Goal: Find specific page/section: Find specific page/section

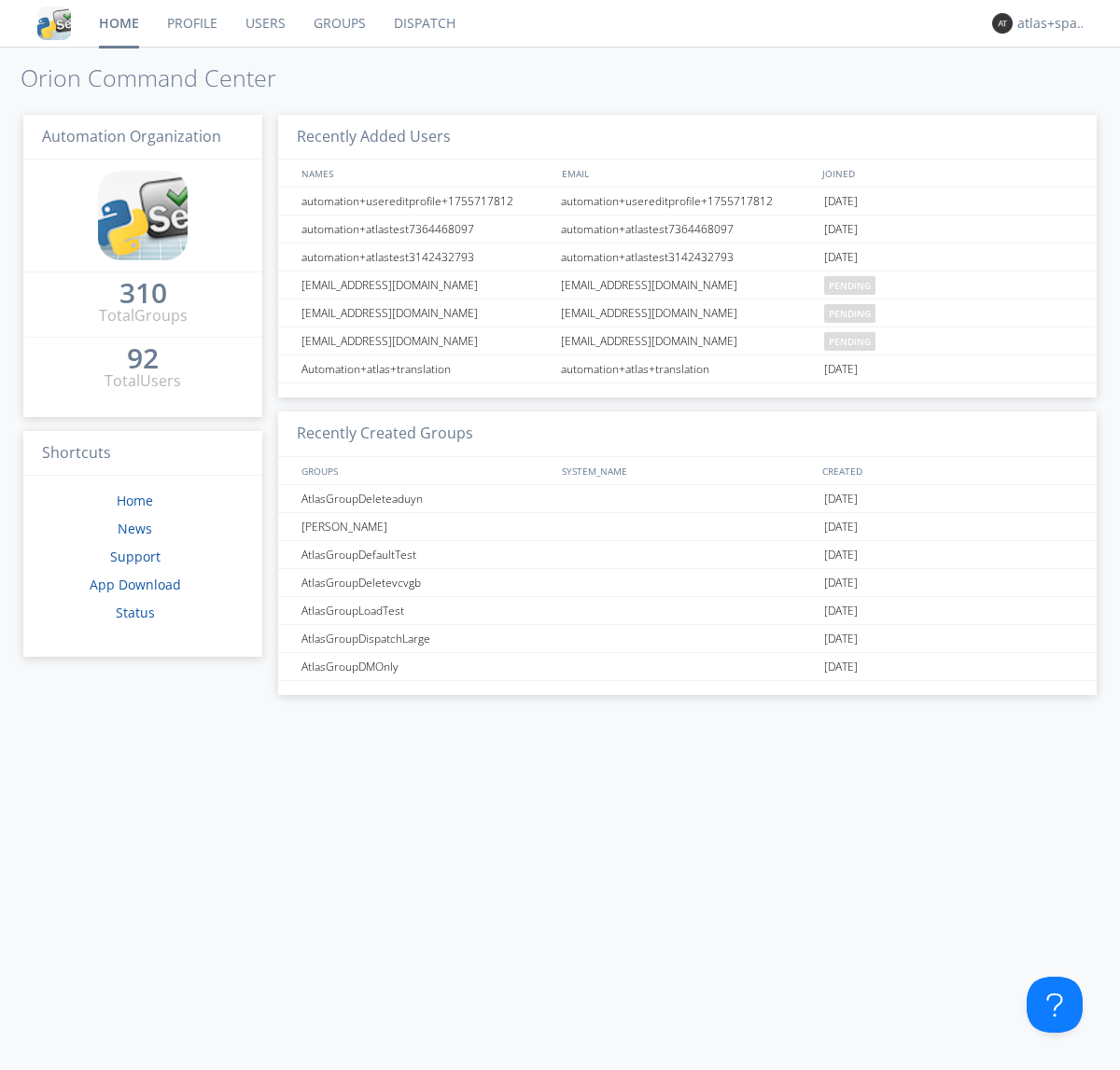
click at [423, 23] on link "Dispatch" at bounding box center [425, 23] width 90 height 47
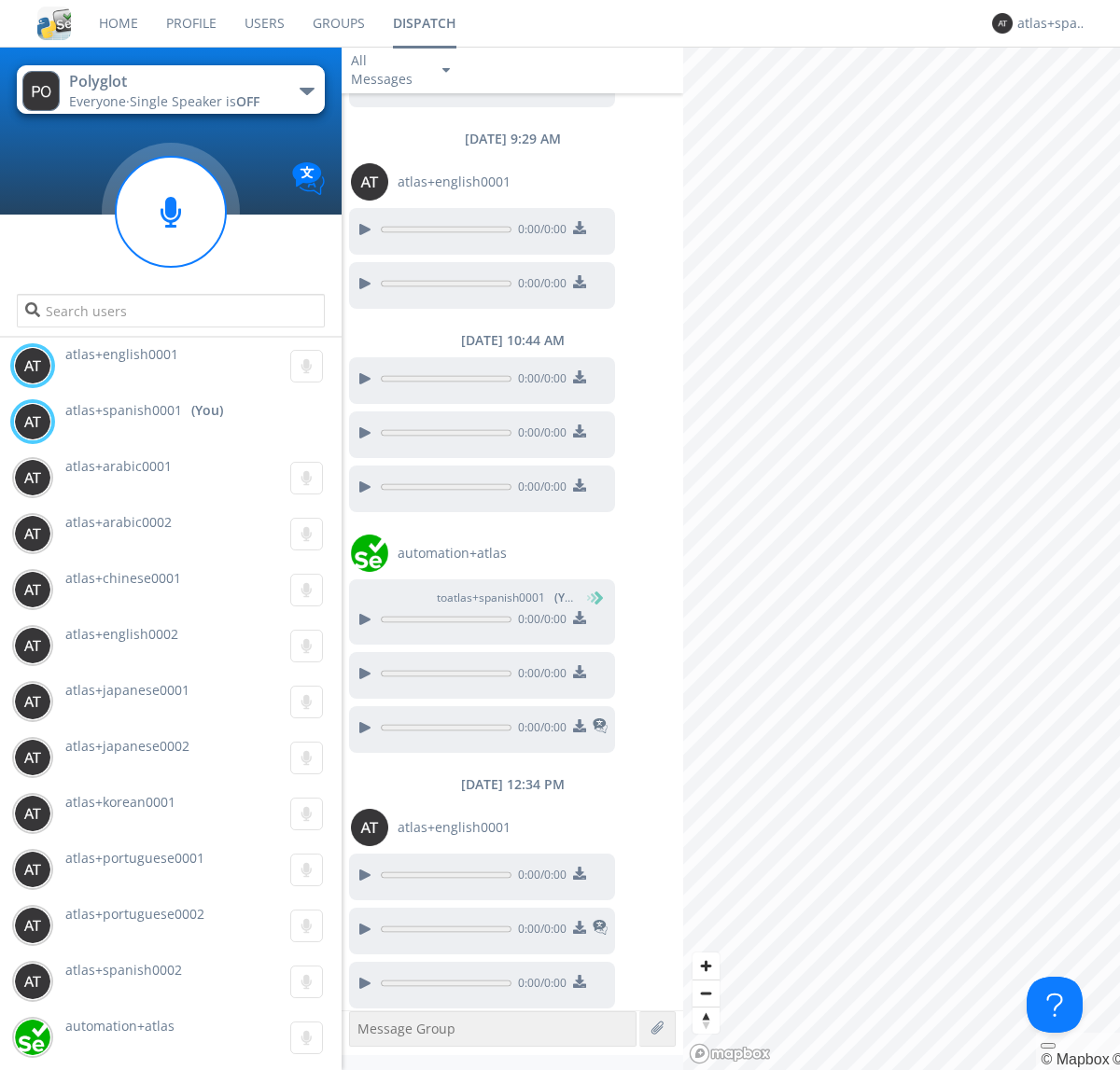
scroll to position [1714, 0]
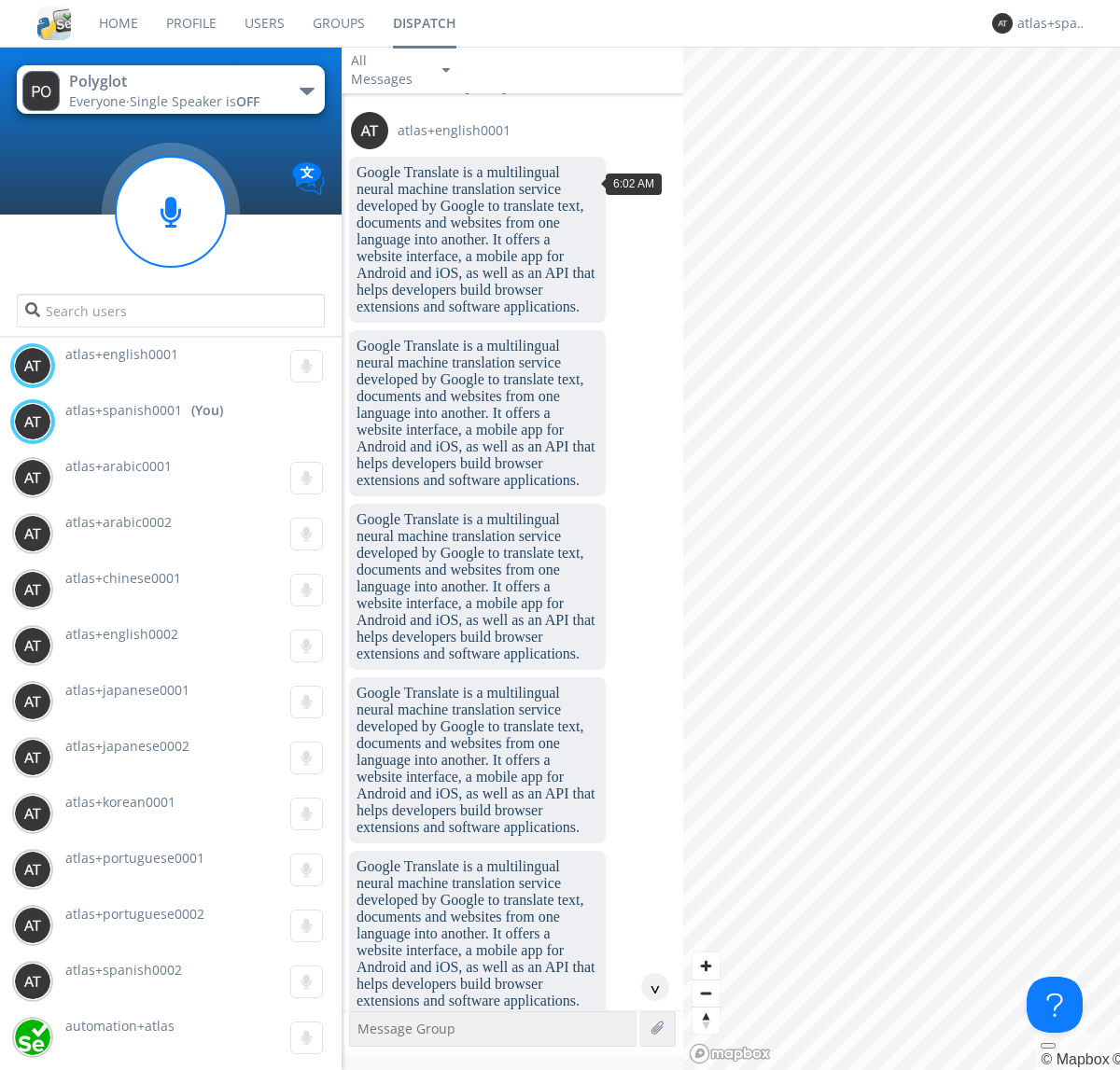
scroll to position [142, 0]
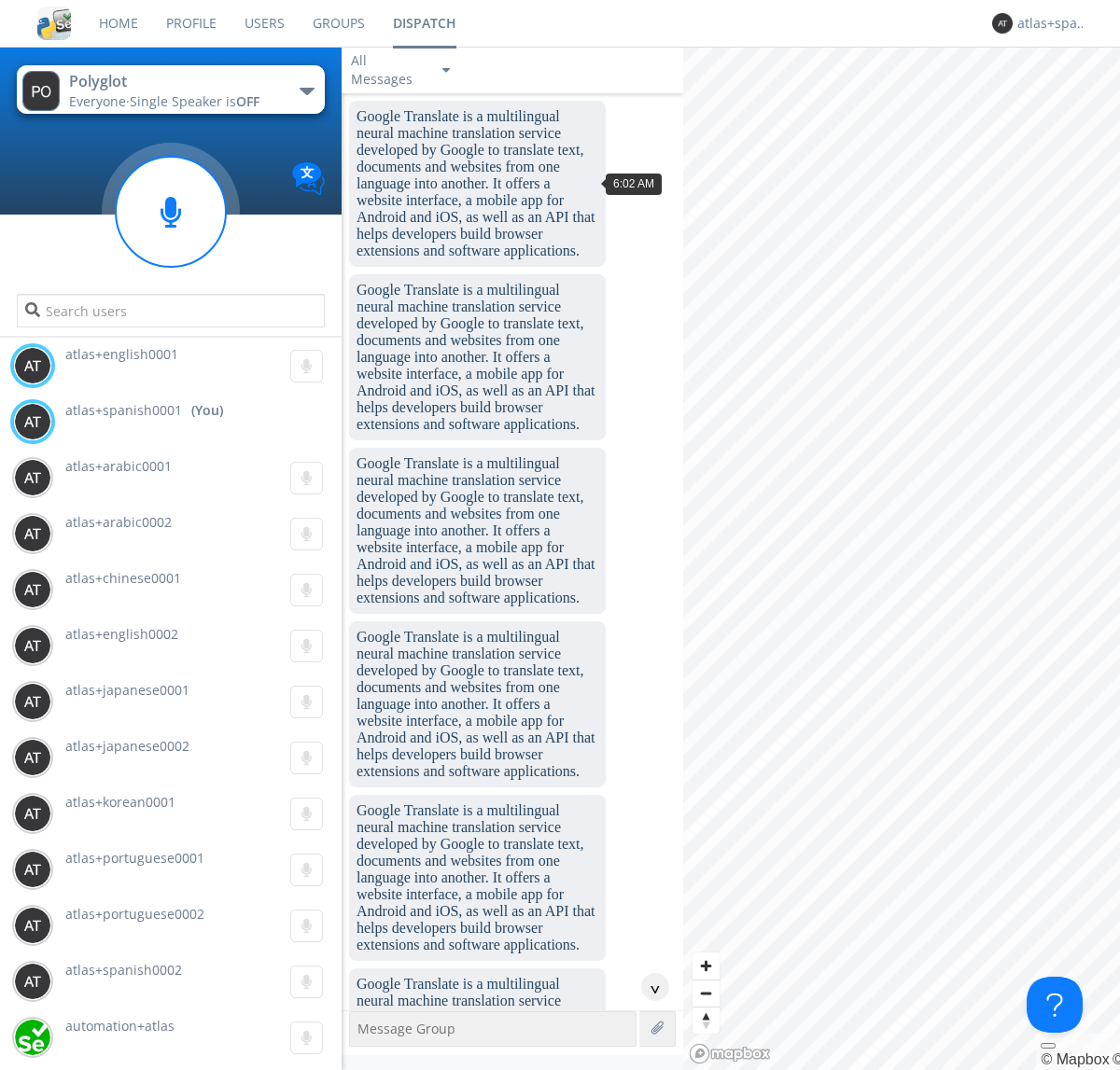
click at [648, 987] on div "^" at bounding box center [655, 987] width 28 height 28
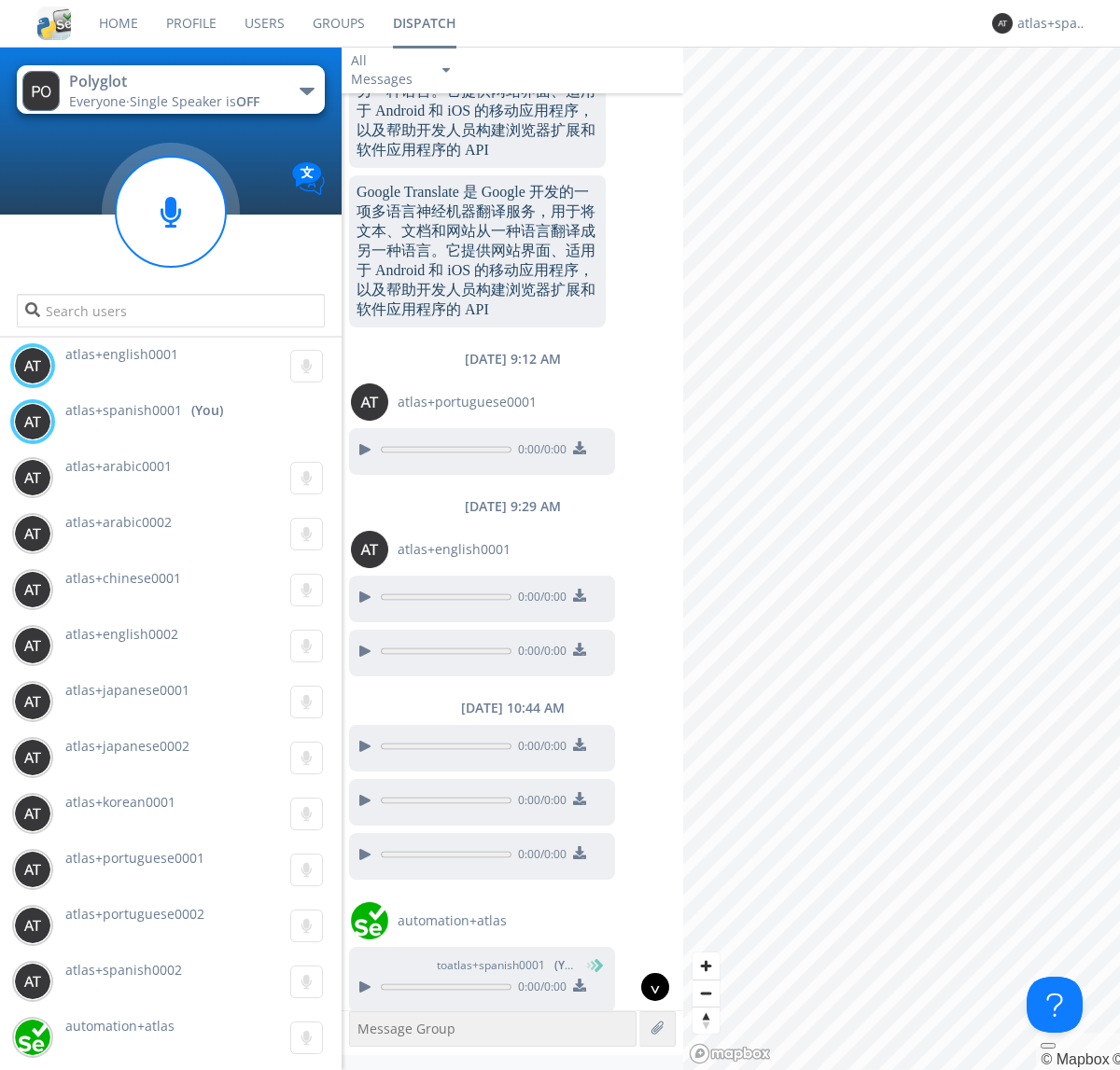
scroll to position [1714, 0]
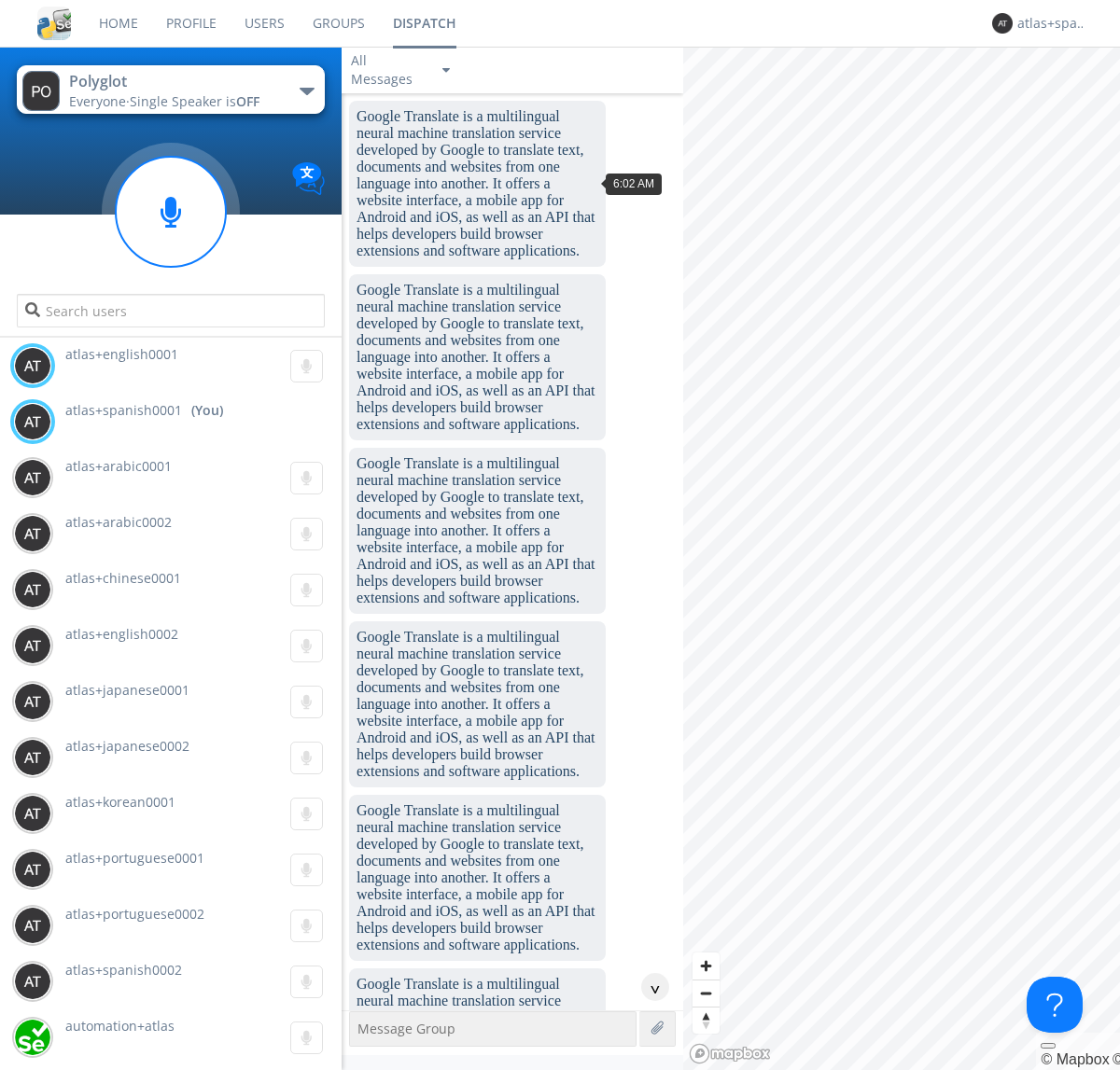
scroll to position [142, 0]
click at [648, 987] on div "^" at bounding box center [655, 987] width 28 height 28
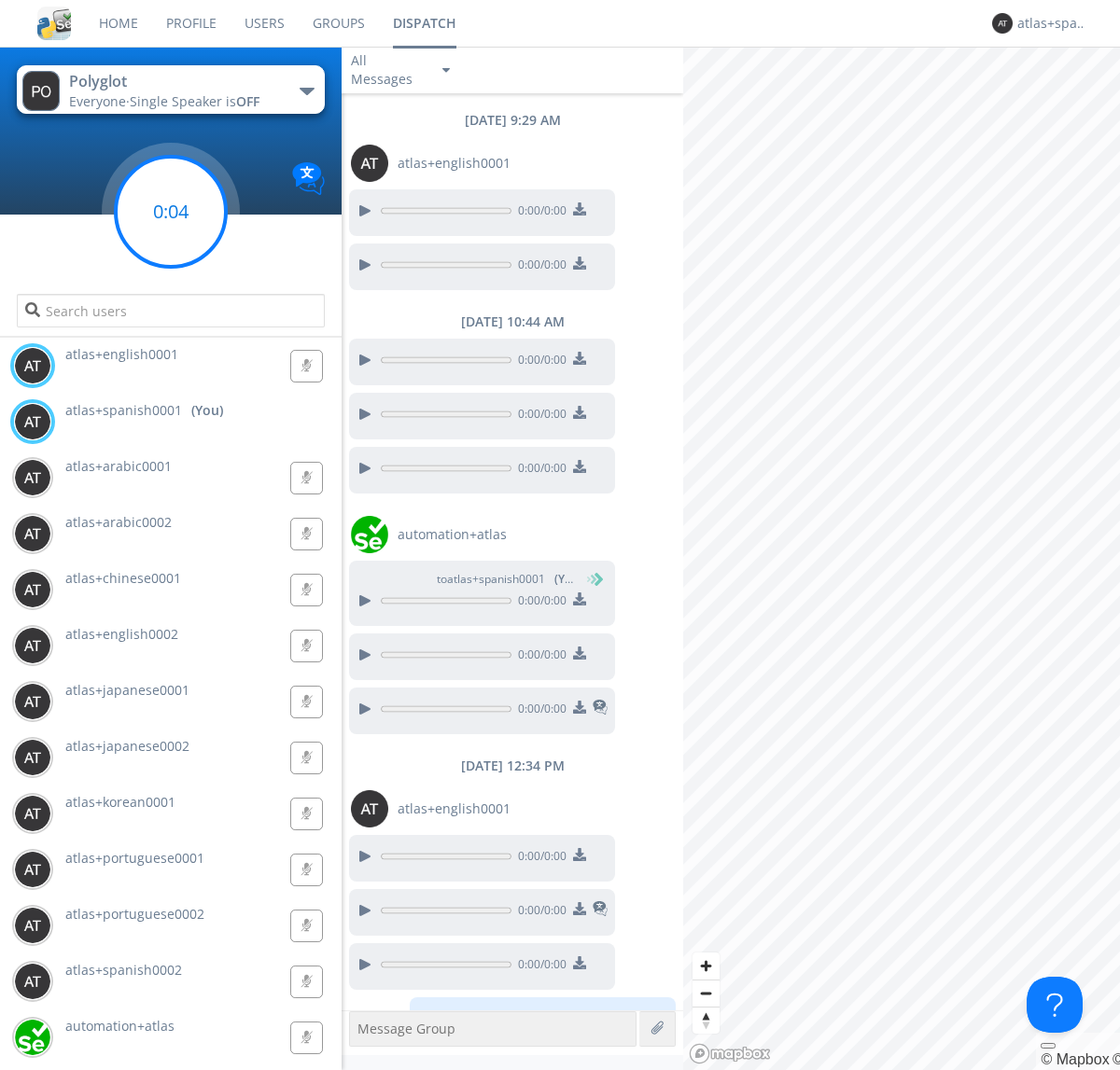
scroll to position [1769, 0]
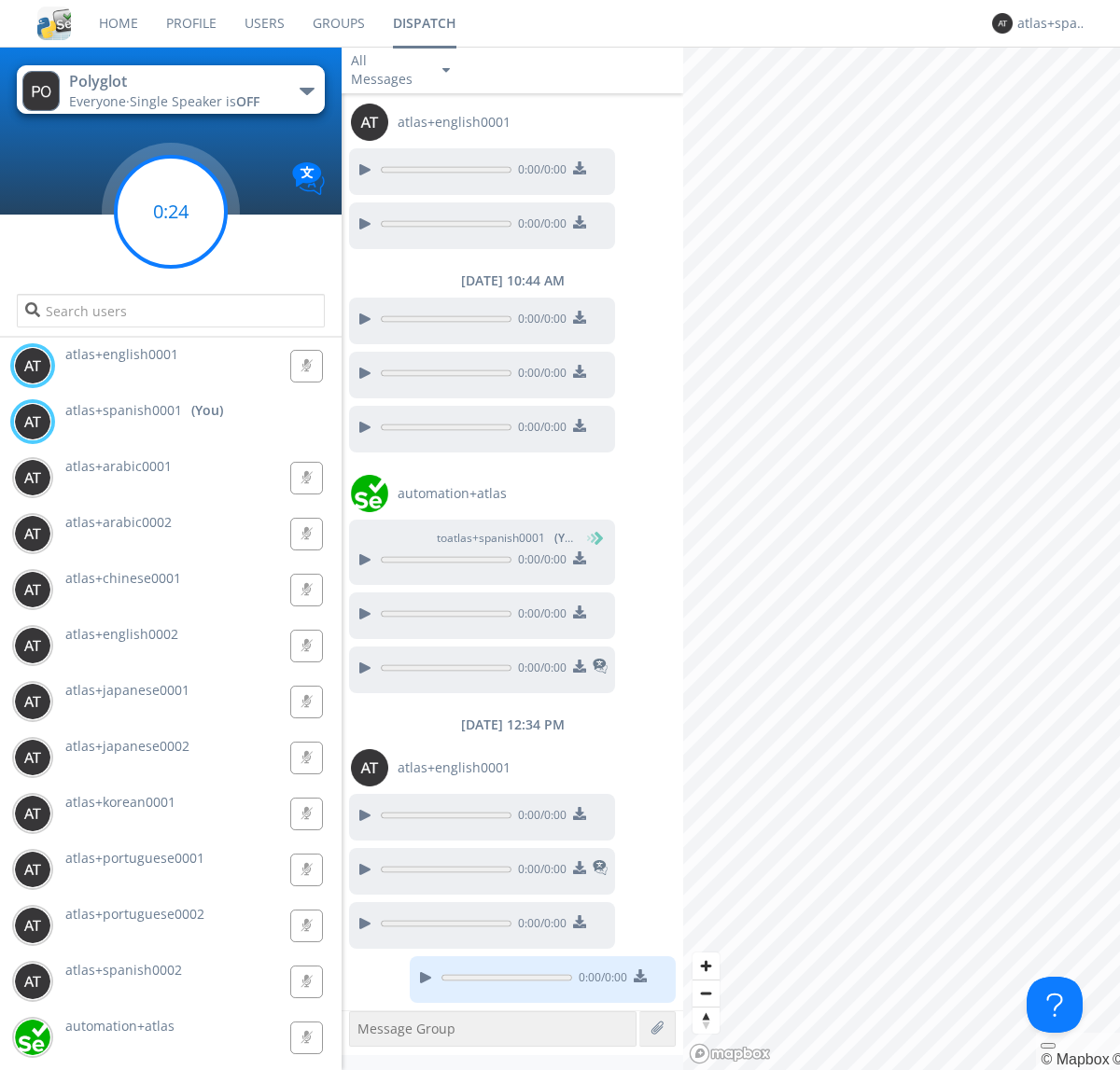
click at [171, 211] on g at bounding box center [171, 211] width 110 height 110
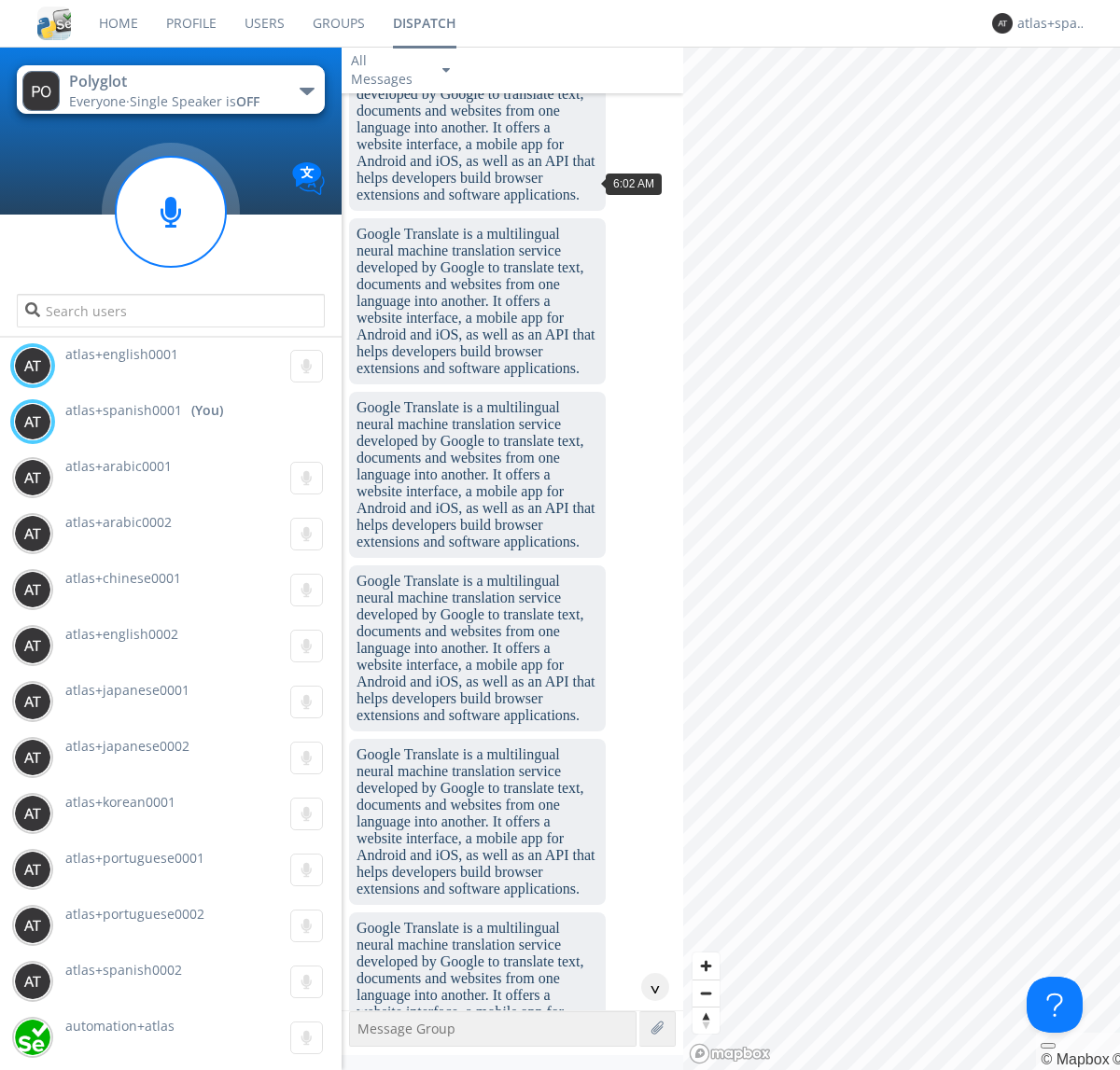
scroll to position [86, 0]
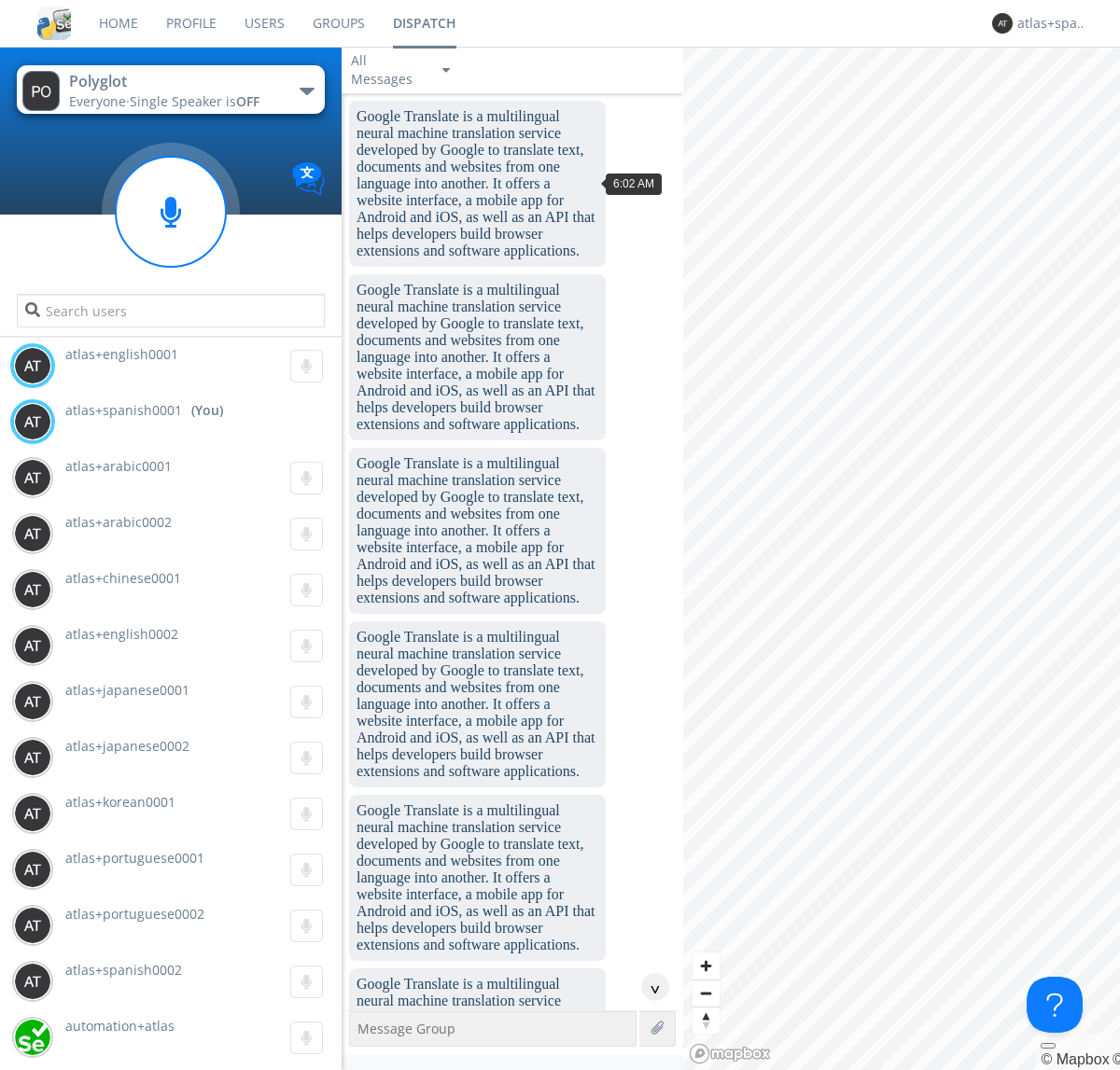
click at [648, 987] on div "^" at bounding box center [655, 987] width 28 height 28
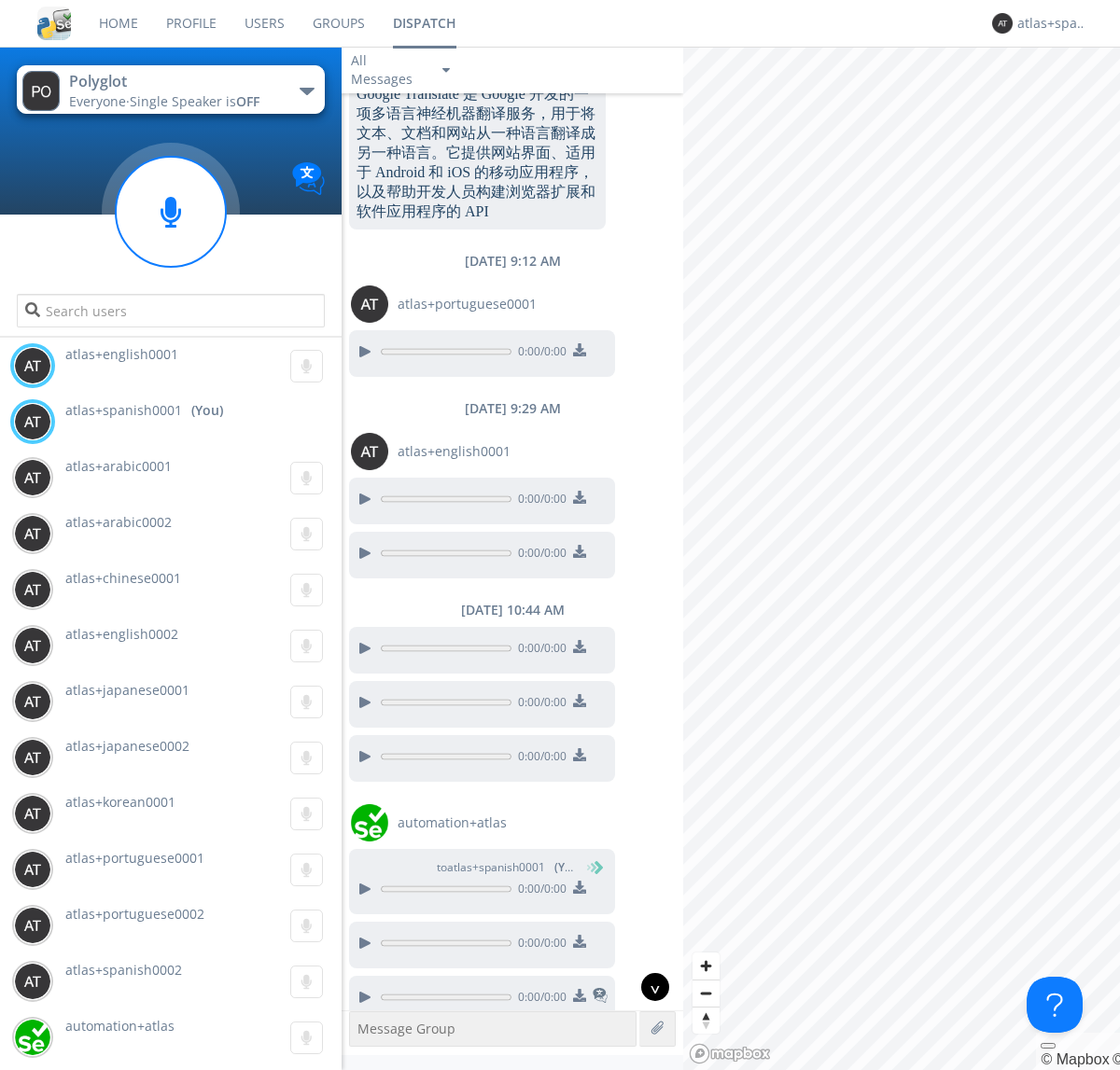
scroll to position [1712, 0]
